Goal: Obtain resource: Obtain resource

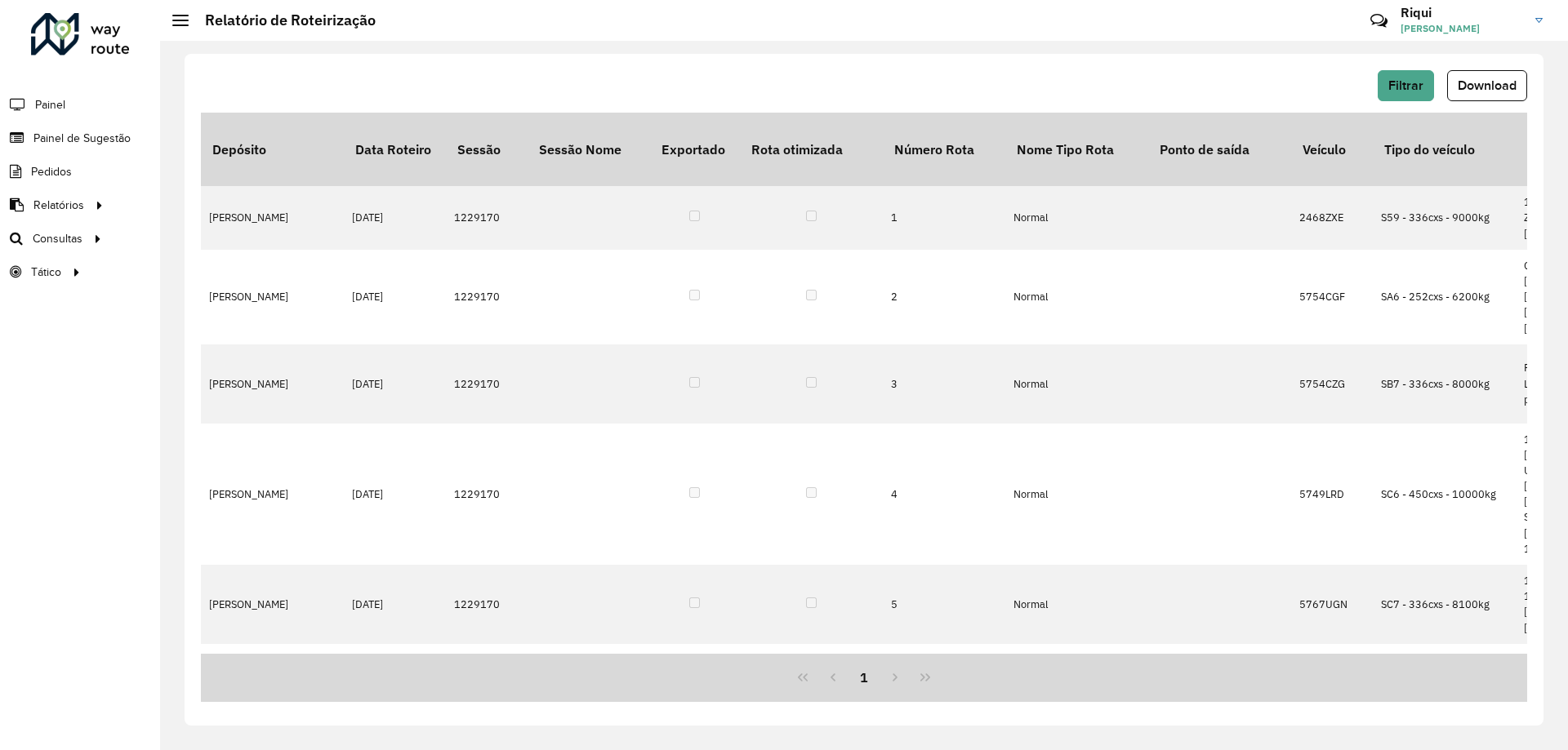
scroll to position [485, 0]
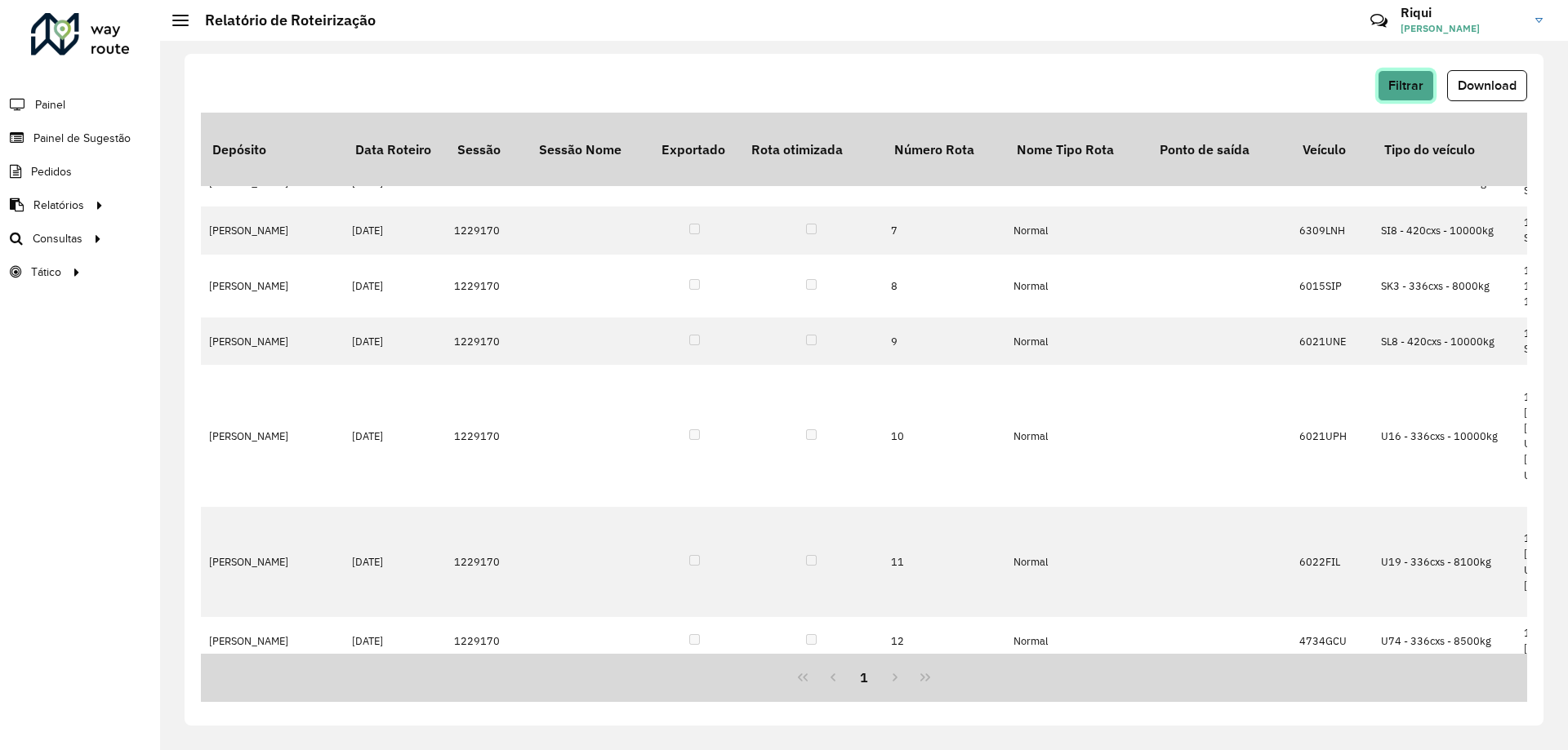
click at [1407, 82] on span "Filtrar" at bounding box center [1406, 85] width 35 height 14
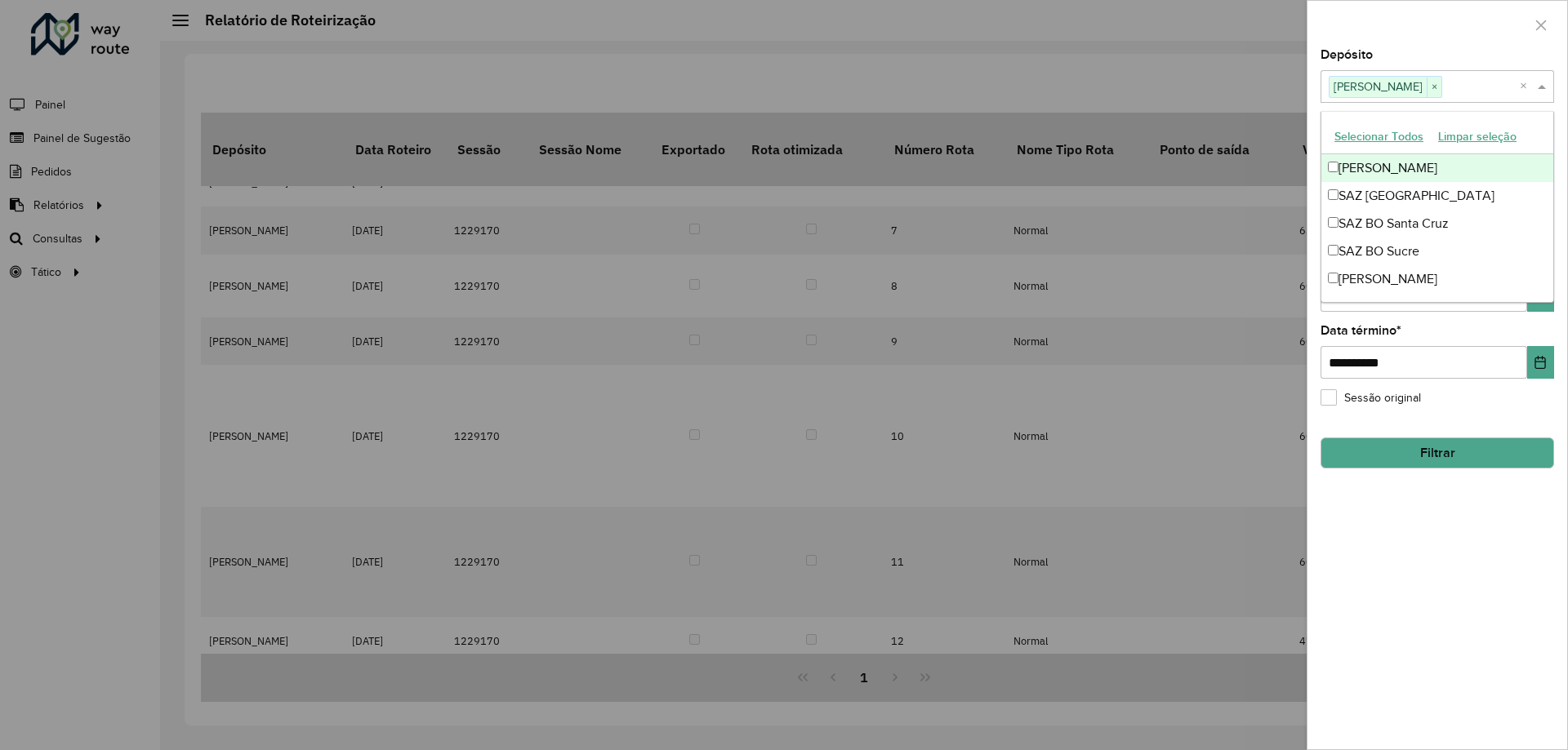
click at [1542, 83] on span at bounding box center [1544, 86] width 20 height 19
click at [1379, 244] on div "SAZ BO Sucre" at bounding box center [1436, 251] width 232 height 28
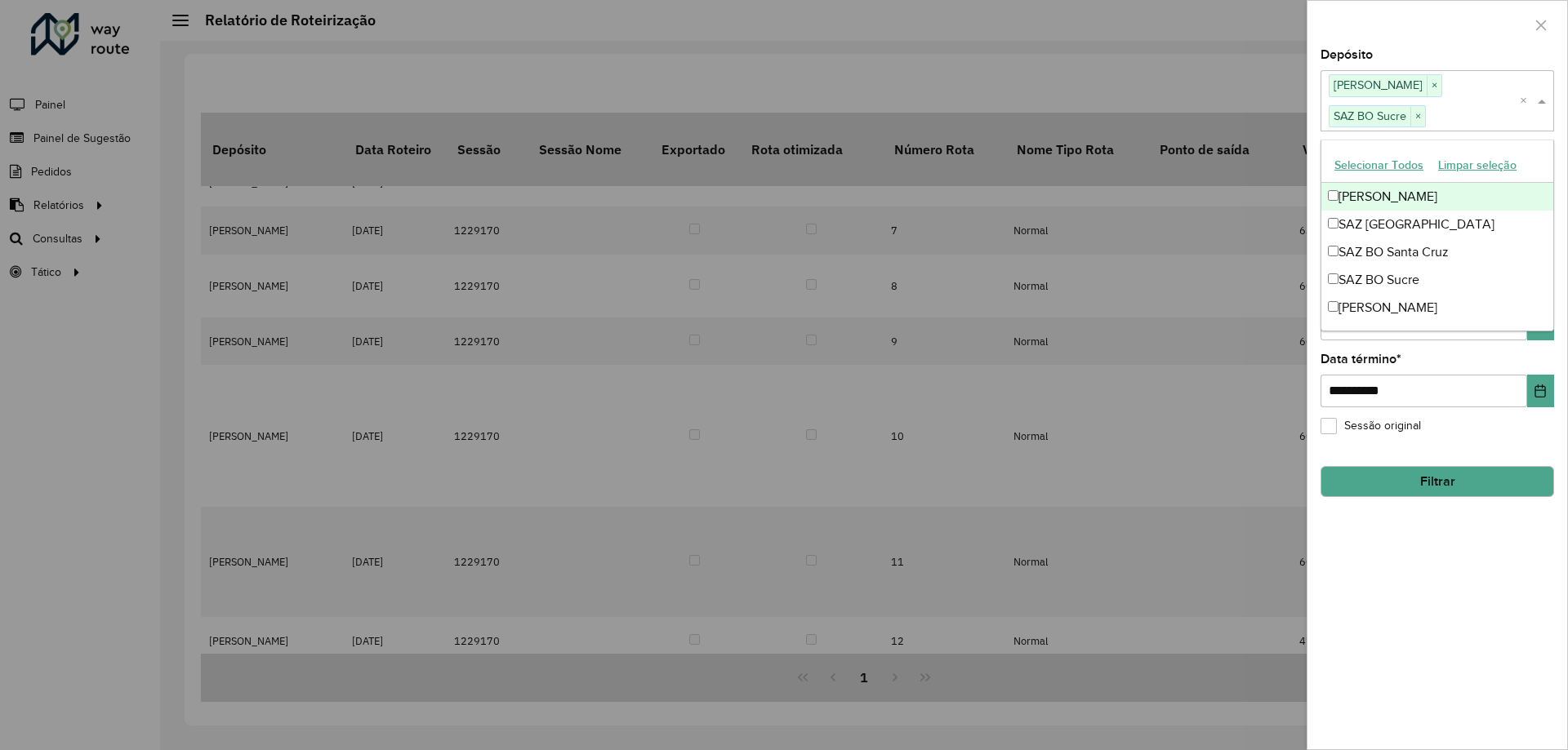
click at [1339, 199] on div "[PERSON_NAME]" at bounding box center [1436, 197] width 232 height 28
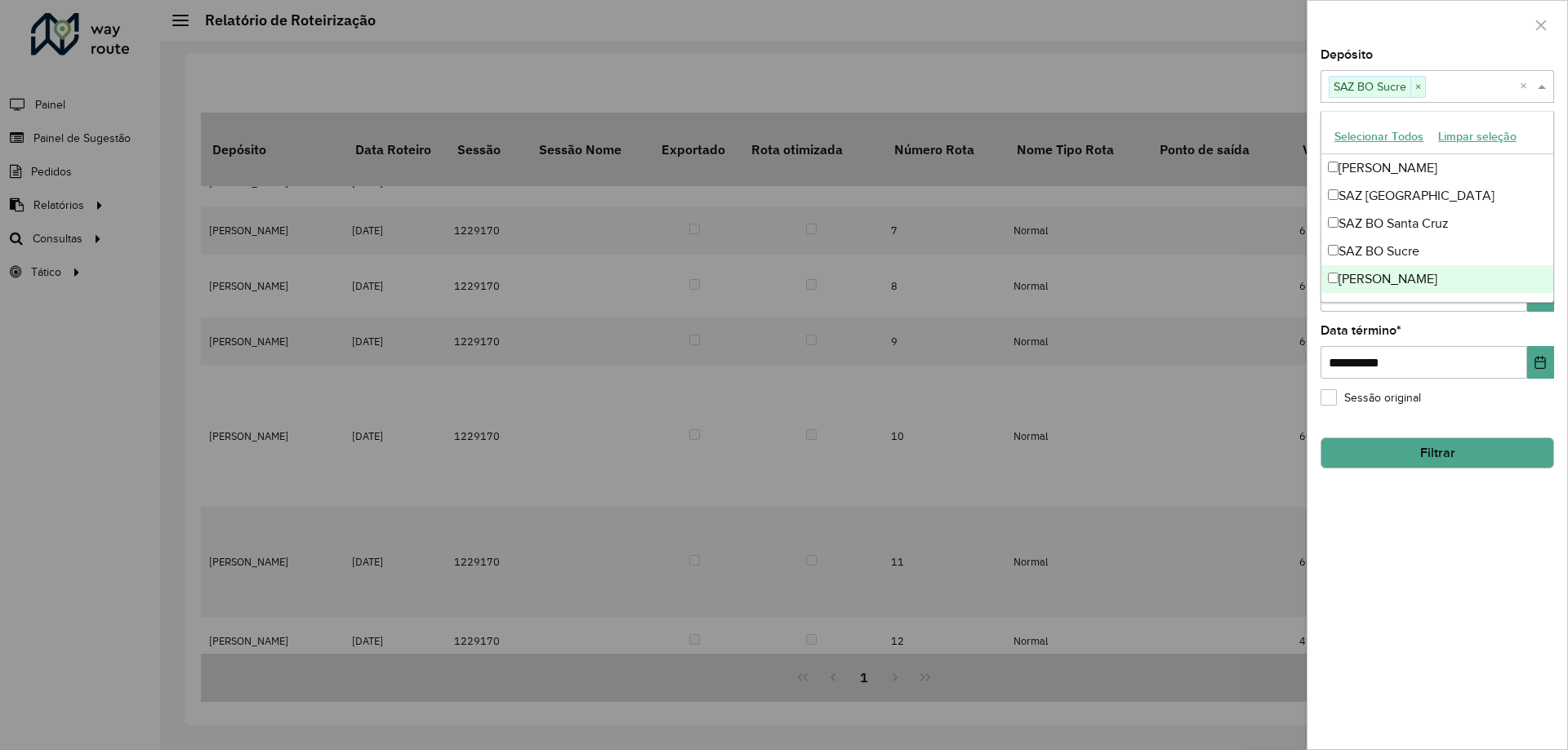
click at [1457, 329] on div "**********" at bounding box center [1437, 352] width 234 height 54
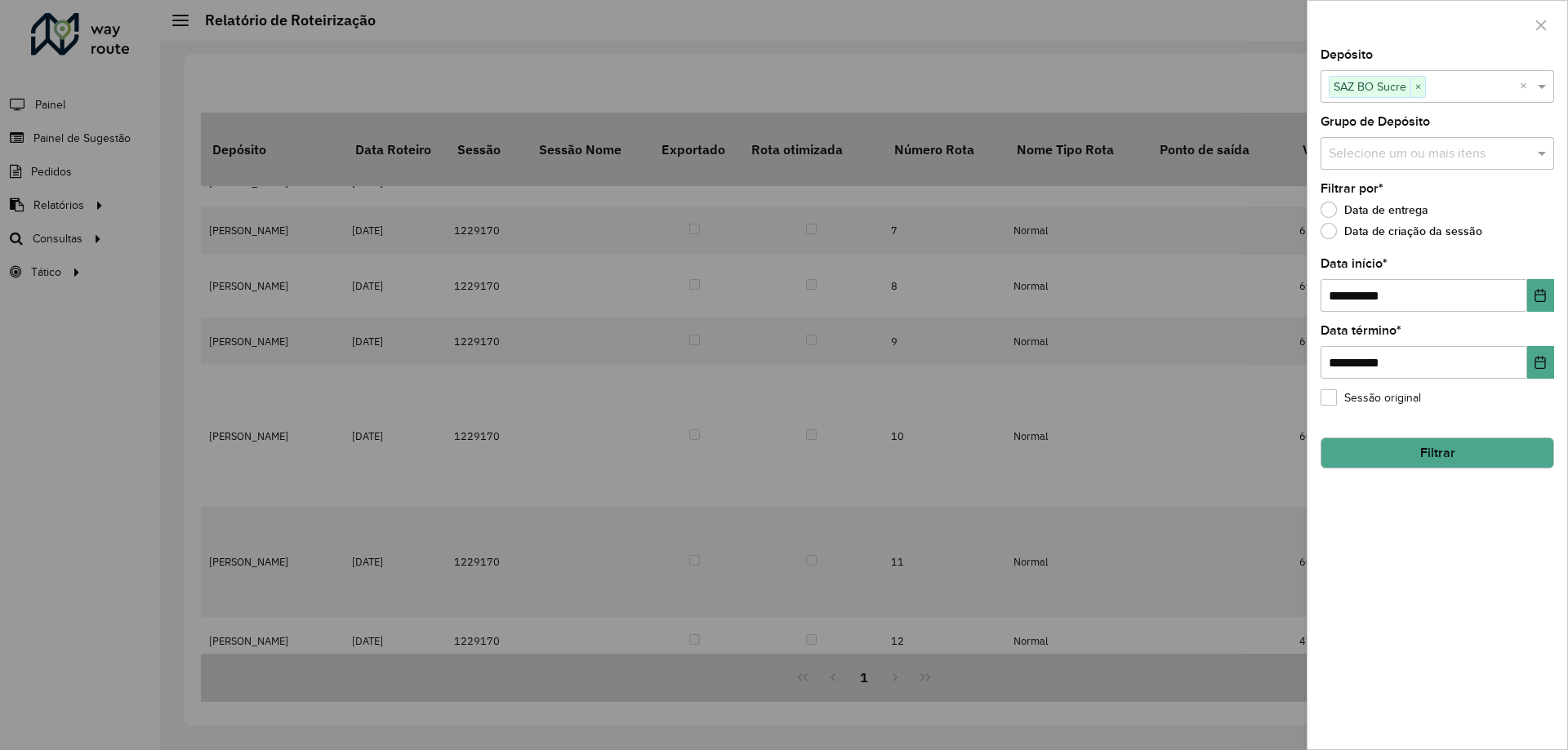
click at [1439, 444] on button "Filtrar" at bounding box center [1437, 453] width 234 height 31
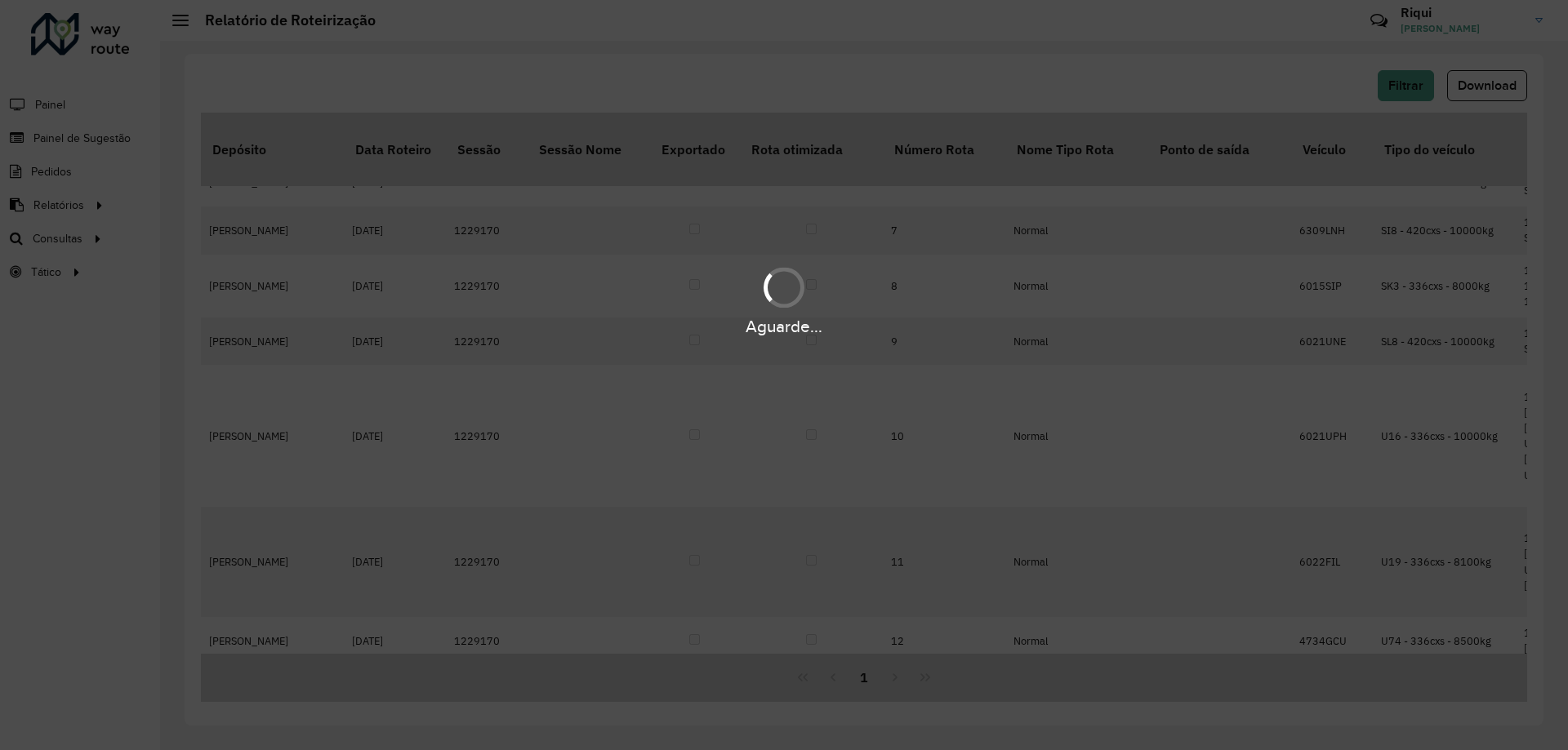
scroll to position [403, 0]
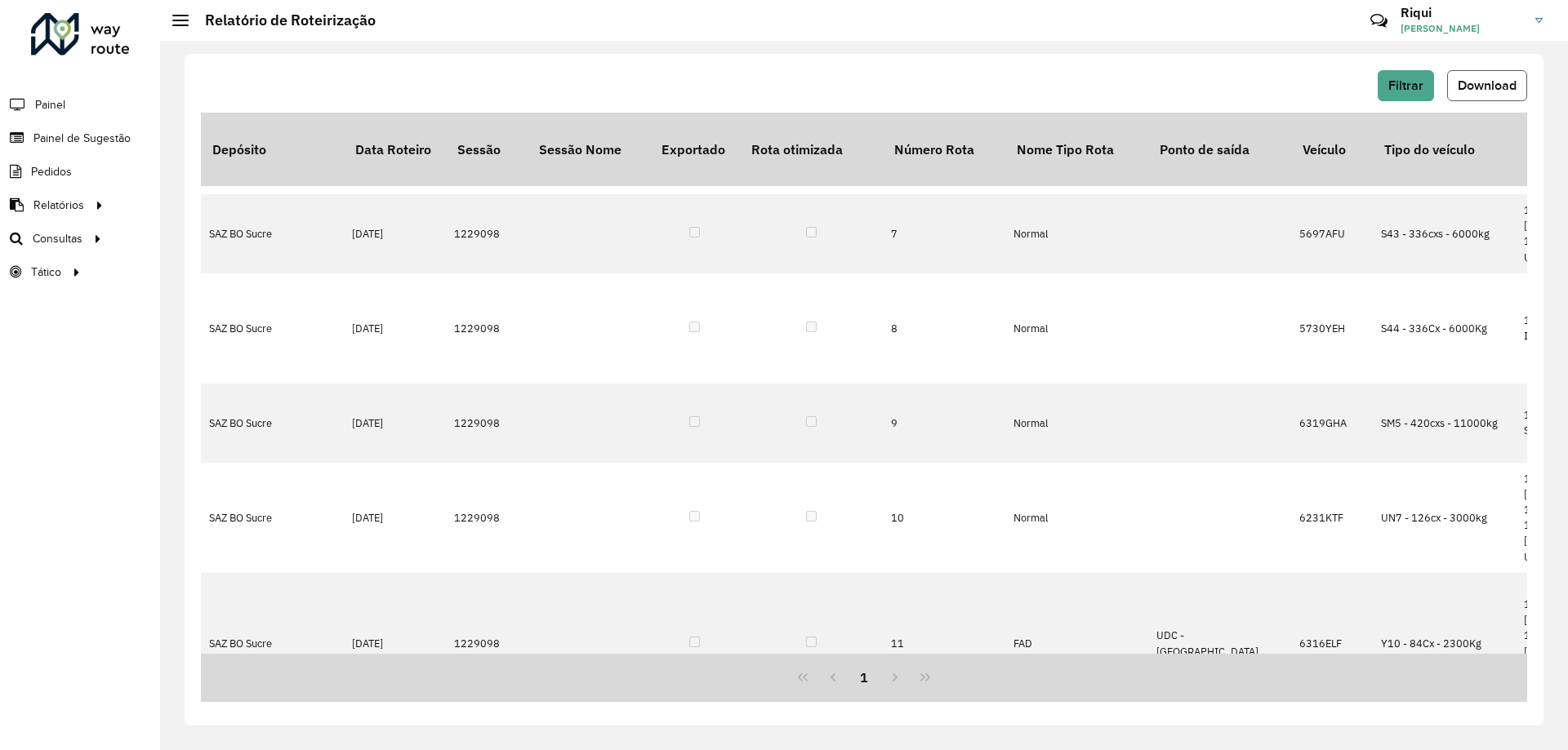
click at [1462, 83] on span "Download" at bounding box center [1487, 85] width 59 height 14
click at [1409, 91] on span "Filtrar" at bounding box center [1406, 85] width 35 height 14
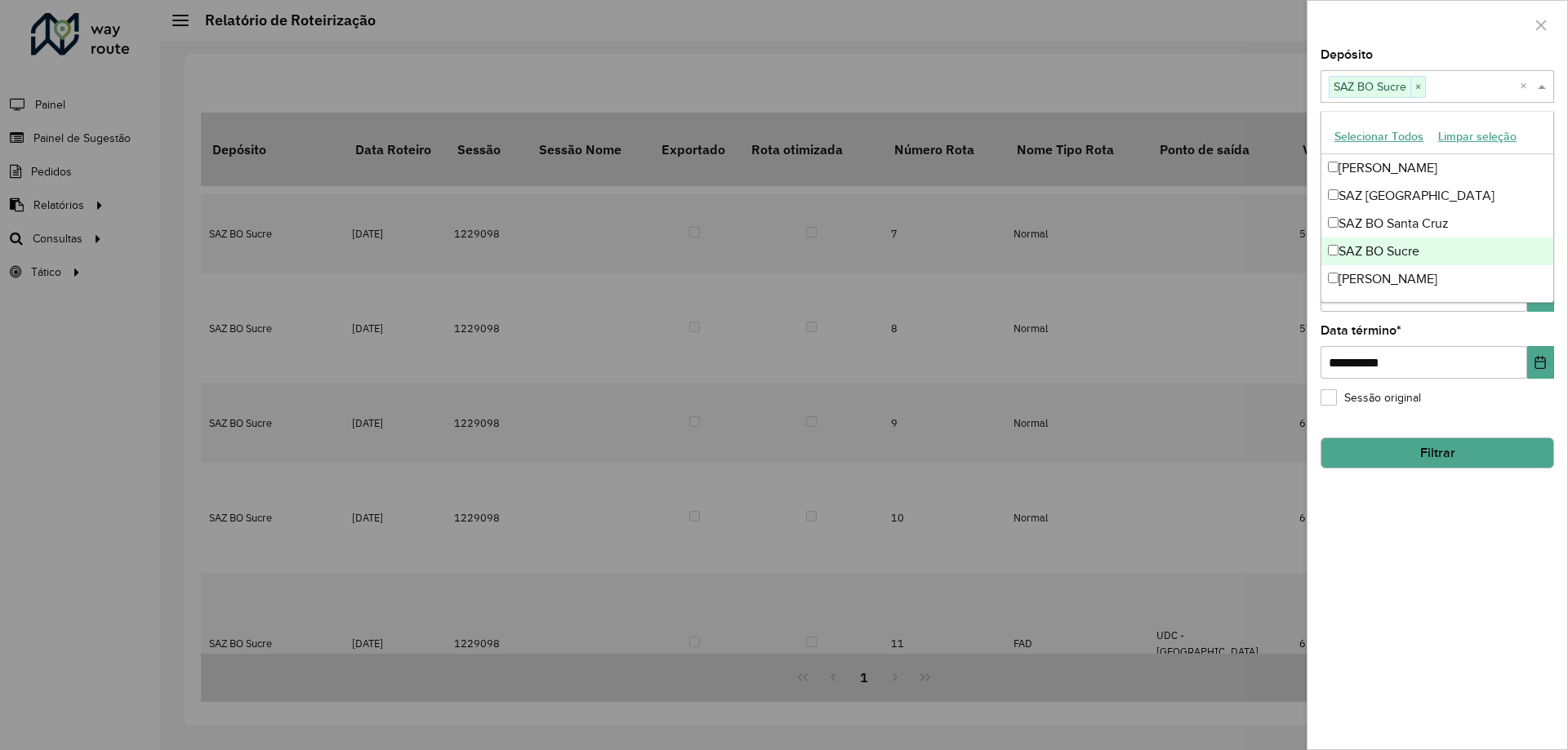
click at [1543, 84] on span at bounding box center [1544, 86] width 20 height 19
click at [1370, 252] on div "SAZ BO Sucre" at bounding box center [1436, 251] width 232 height 28
click at [1397, 454] on button "Filtrar" at bounding box center [1437, 453] width 234 height 31
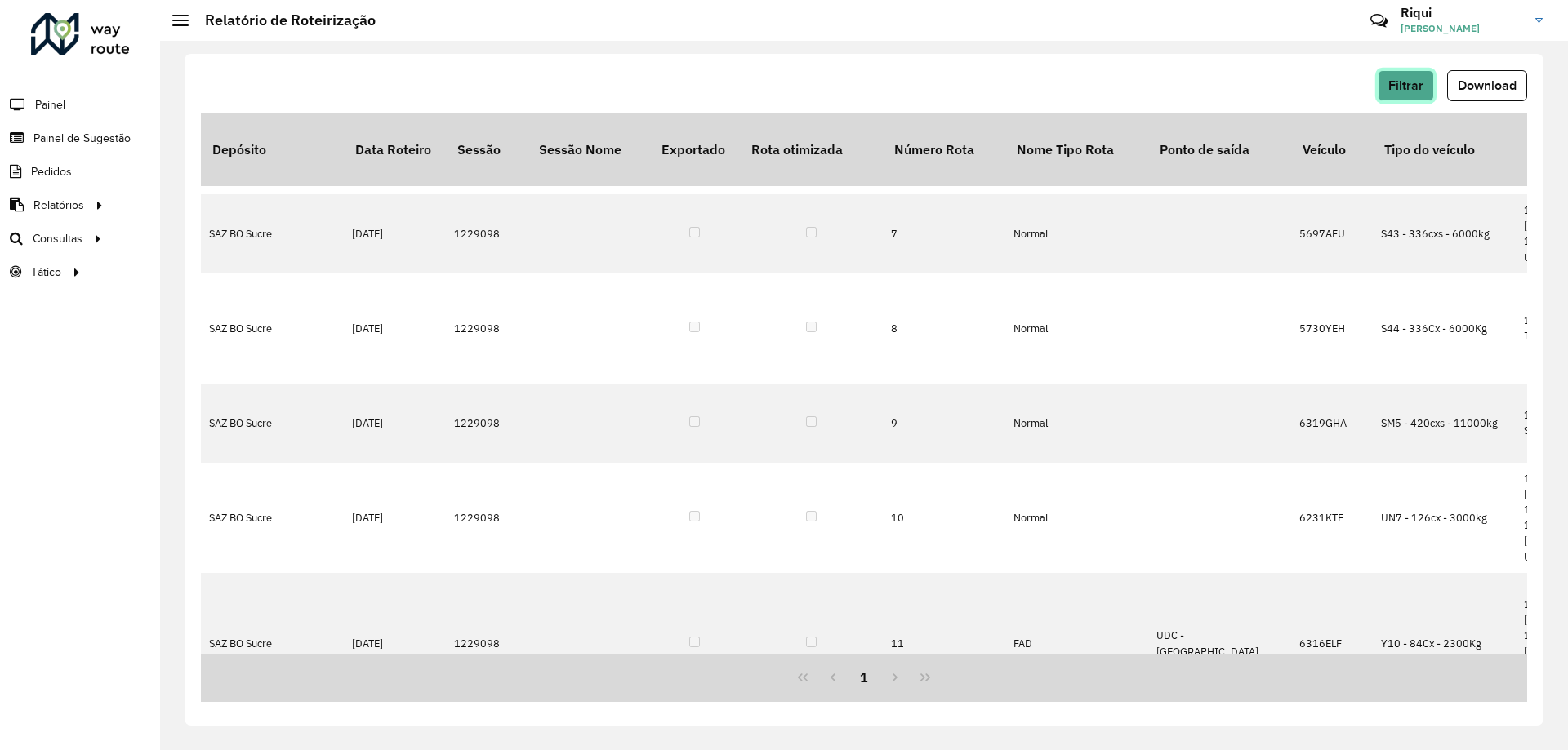
click at [1397, 83] on span "Filtrar" at bounding box center [1406, 85] width 35 height 14
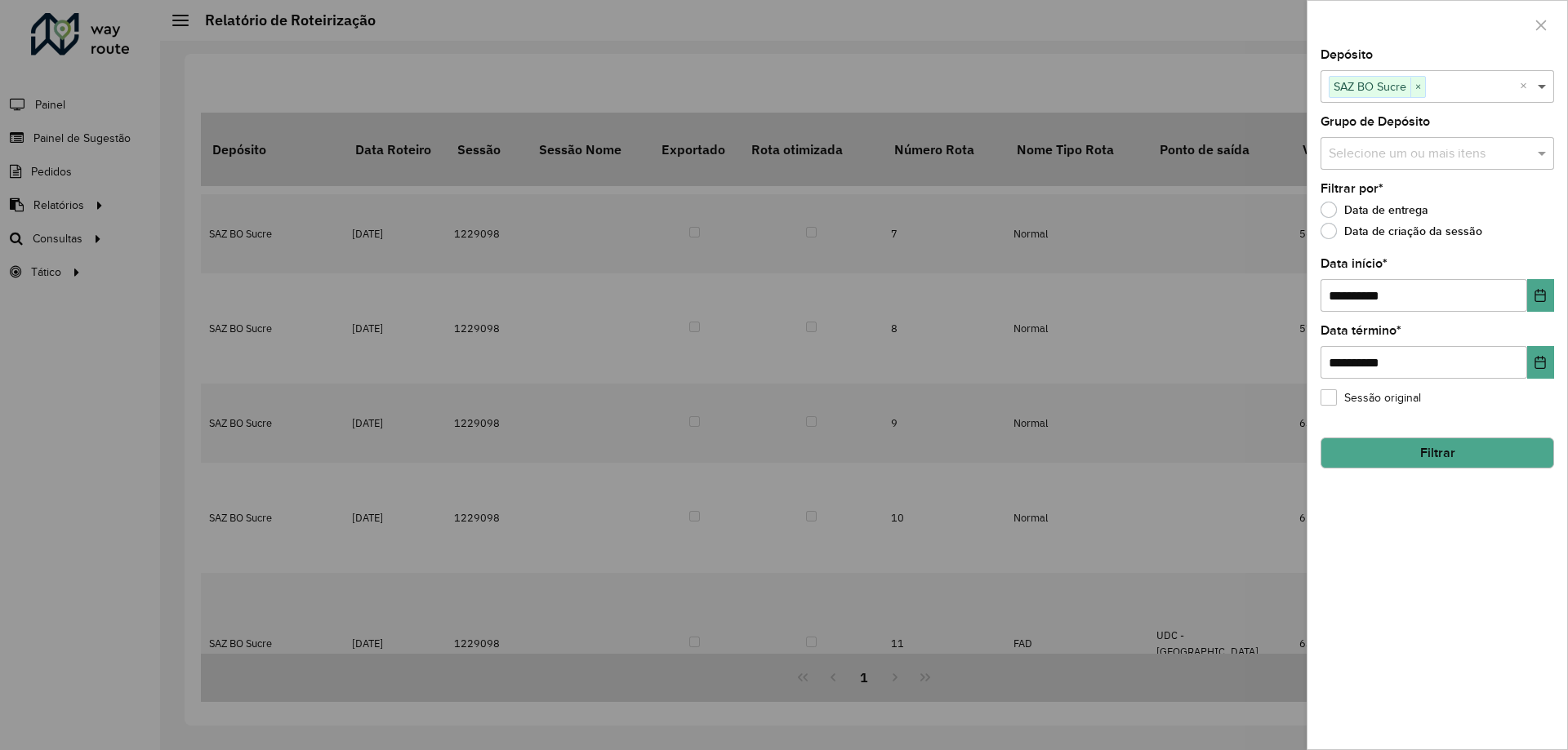
click at [1543, 86] on span at bounding box center [1544, 86] width 20 height 19
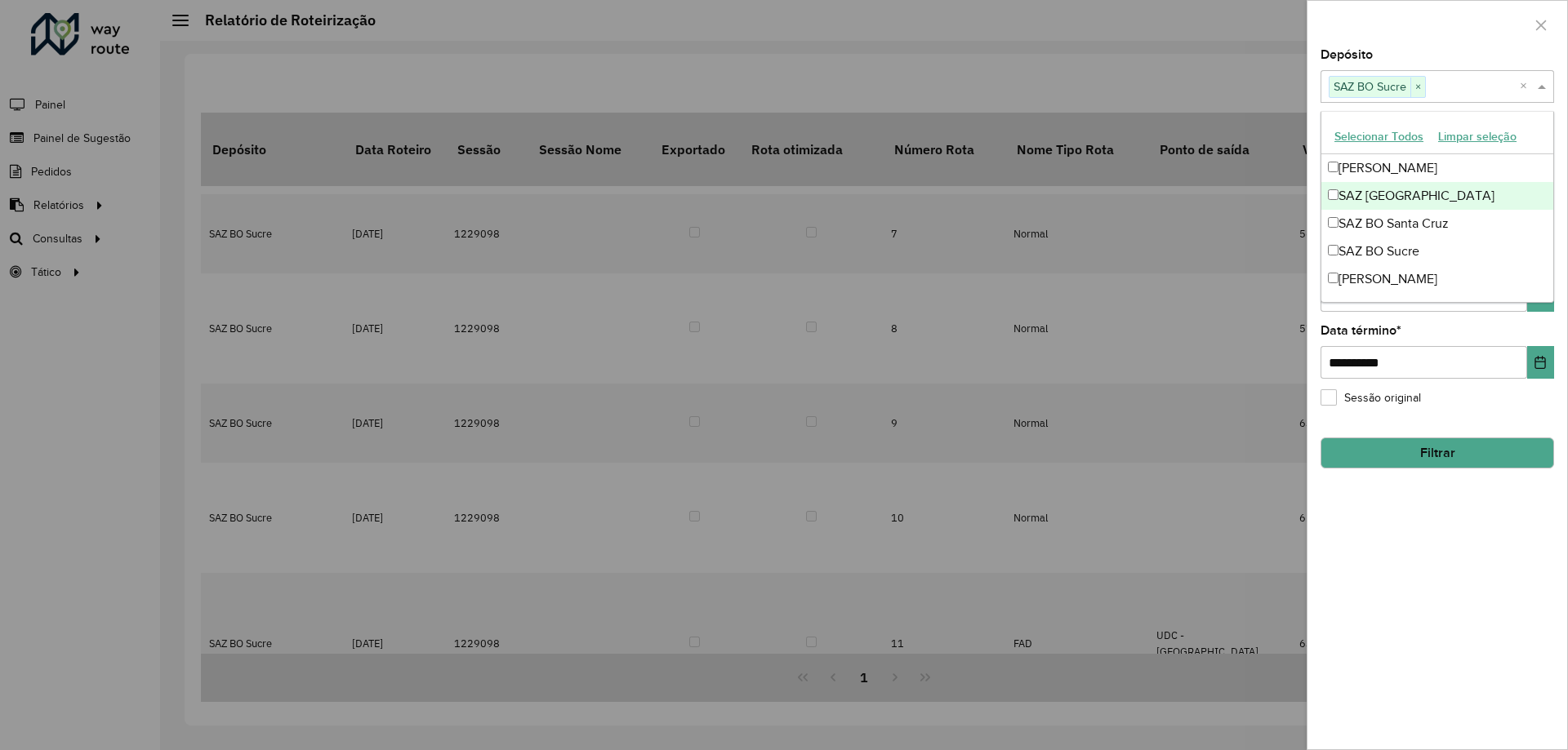
click at [1360, 195] on div "SAZ [GEOGRAPHIC_DATA]" at bounding box center [1436, 196] width 232 height 28
click at [1459, 339] on div "**********" at bounding box center [1437, 352] width 234 height 54
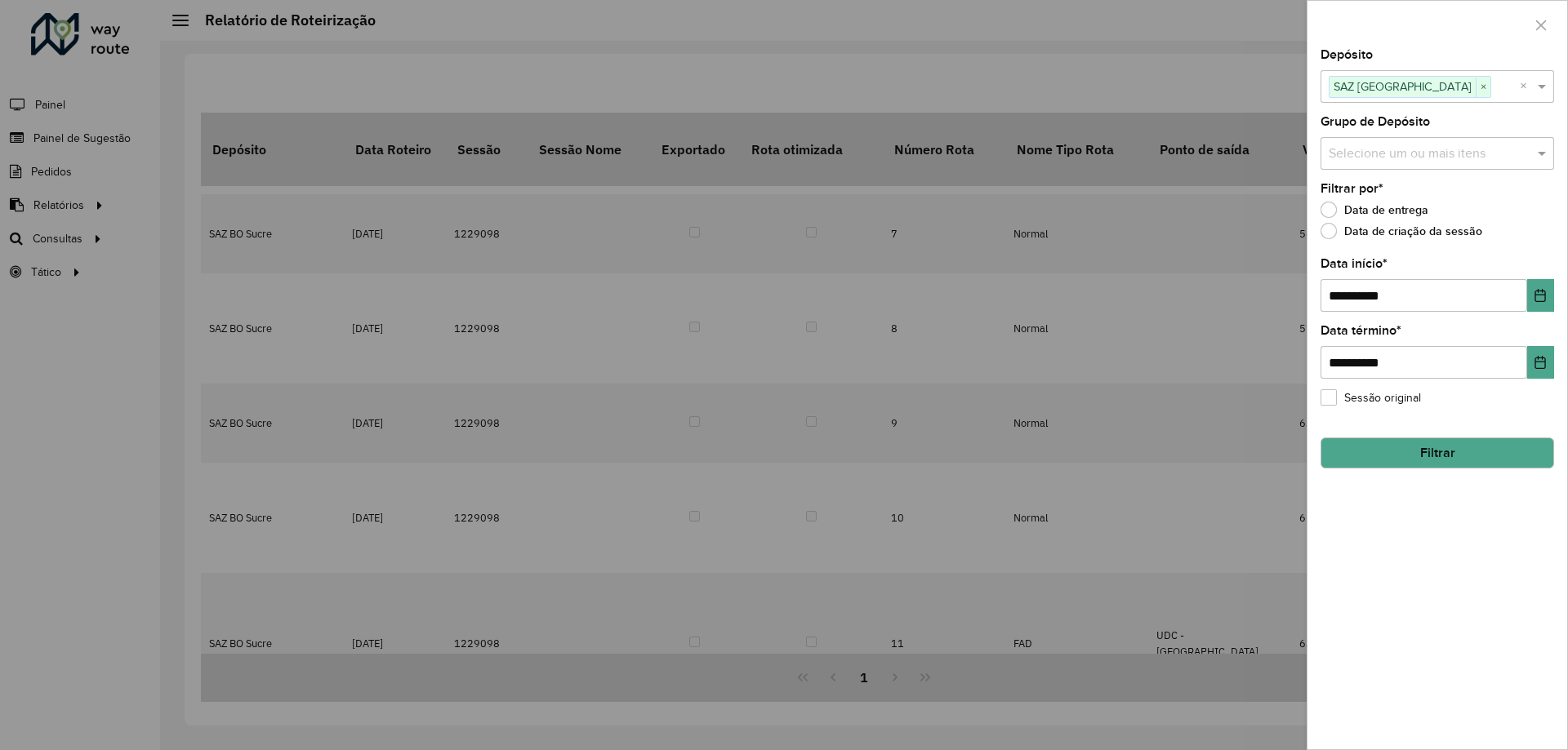
click at [1440, 452] on button "Filtrar" at bounding box center [1437, 453] width 234 height 31
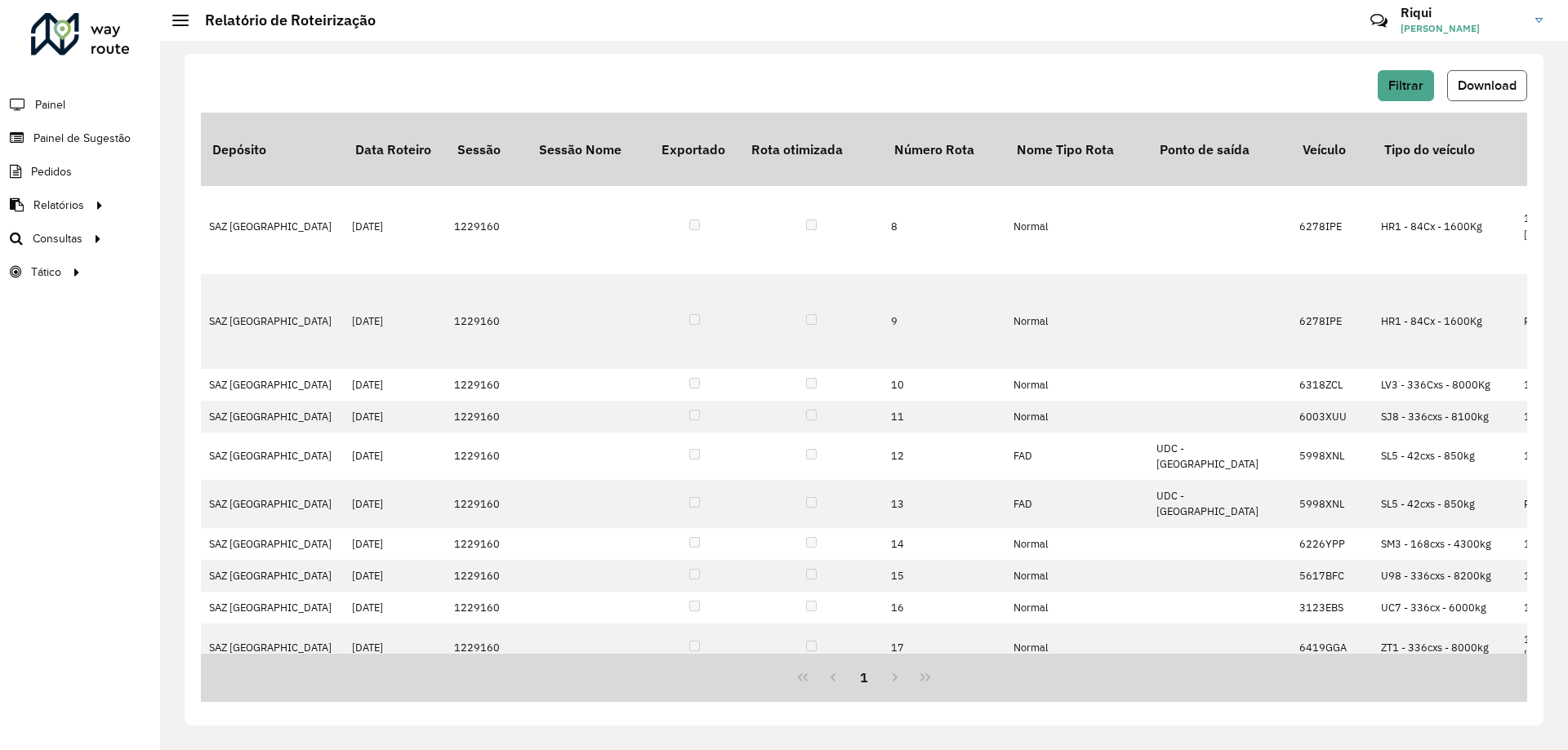
click at [1481, 80] on span "Download" at bounding box center [1487, 85] width 59 height 14
